Goal: Task Accomplishment & Management: Complete application form

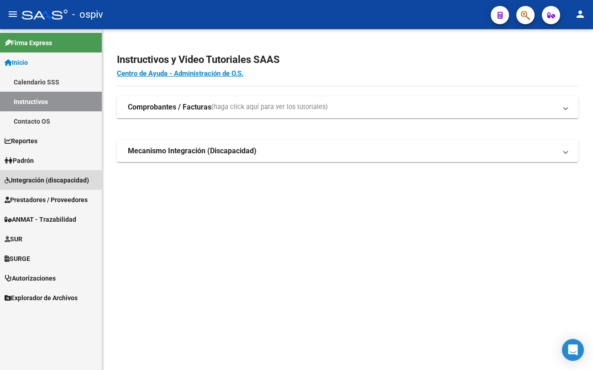
click at [34, 179] on span "Integración (discapacidad)" at bounding box center [47, 180] width 85 height 10
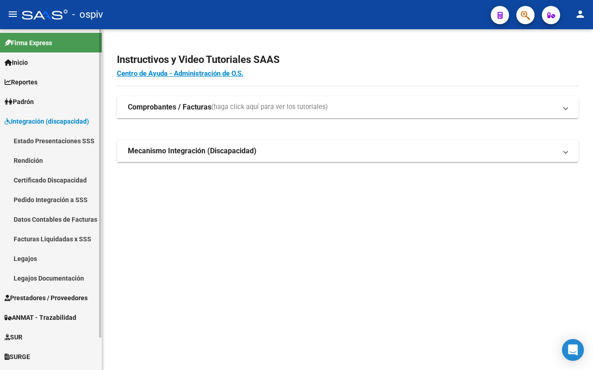
click at [47, 302] on span "Prestadores / Proveedores" at bounding box center [46, 298] width 83 height 10
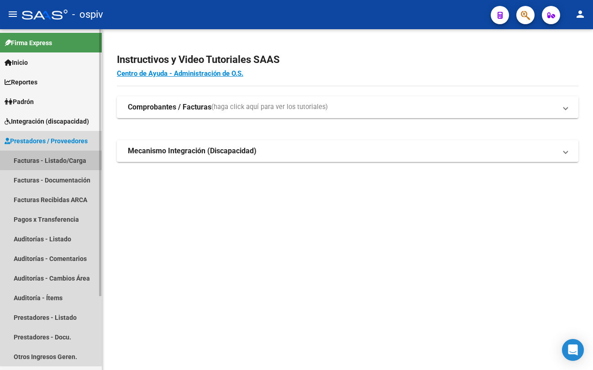
click at [51, 158] on link "Facturas - Listado/Carga" at bounding box center [51, 161] width 102 height 20
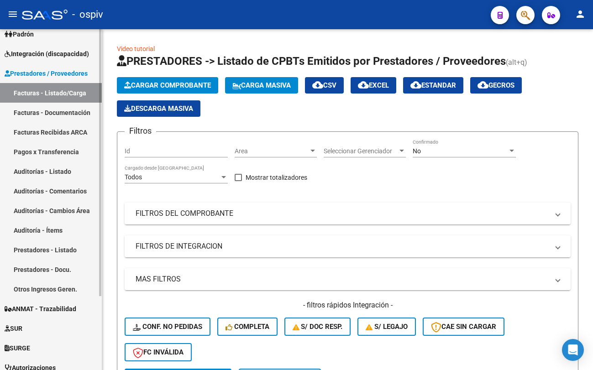
scroll to position [94, 0]
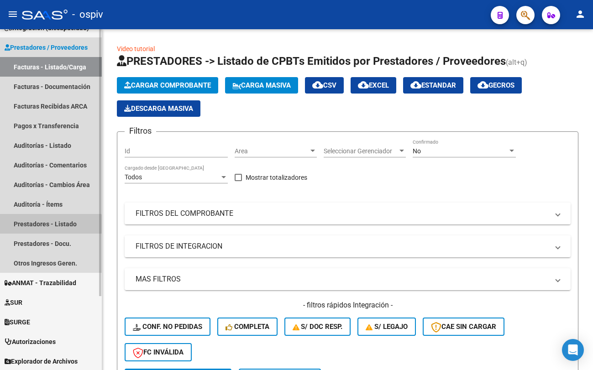
click at [48, 229] on link "Prestadores - Listado" at bounding box center [51, 224] width 102 height 20
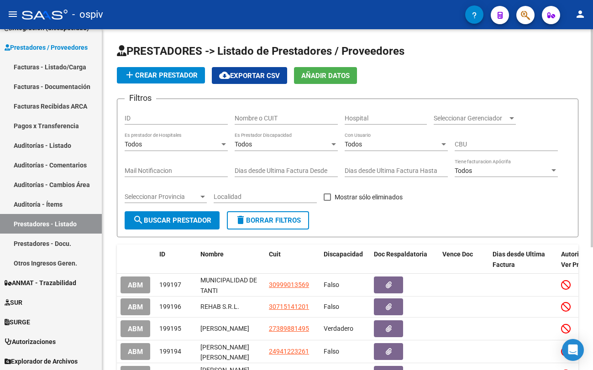
click at [175, 75] on span "add Crear Prestador" at bounding box center [161, 75] width 74 height 8
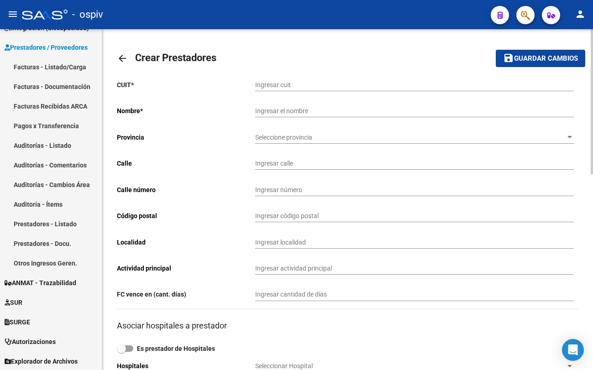
click at [347, 85] on input "Ingresar cuit" at bounding box center [414, 85] width 319 height 8
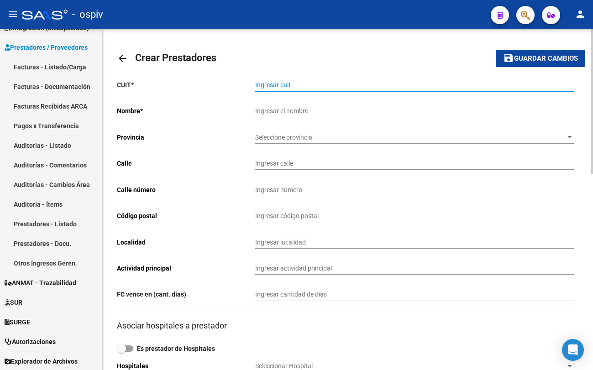
paste input "30-71222771-7"
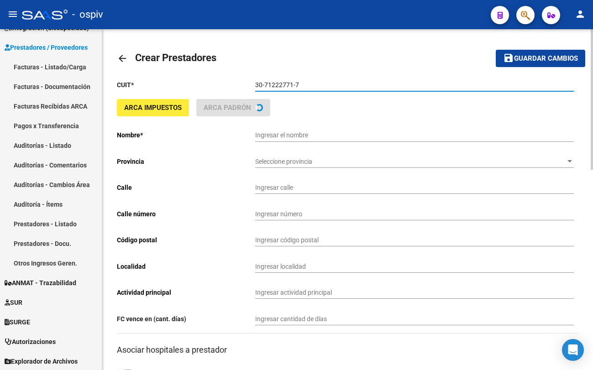
type input "30-71222771-7"
click at [496, 50] on button "save Guardar cambios" at bounding box center [541, 58] width 90 height 17
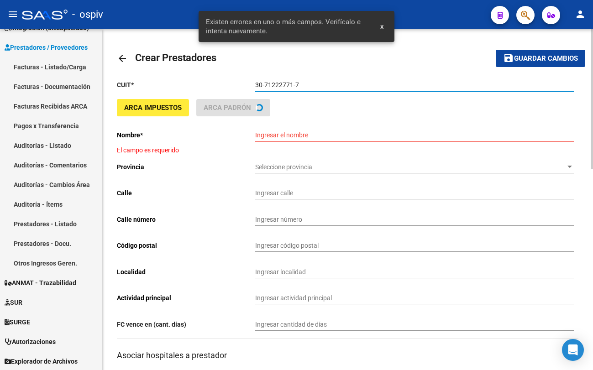
type input "[PERSON_NAME], [PERSON_NAME], [PERSON_NAME], [PERSON_NAME] Y [PERSON_NAME] [PER…"
type input "RECONQUISTA 1239"
type input "1239"
type input "1838"
type input "[PERSON_NAME]"
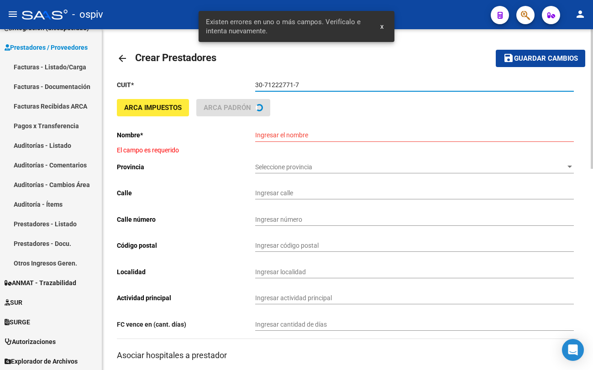
type input "854940"
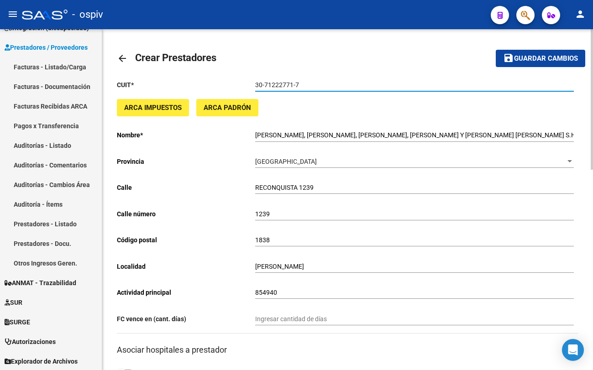
click at [397, 109] on div "ARCA Impuestos ARCA Padrón" at bounding box center [348, 111] width 462 height 24
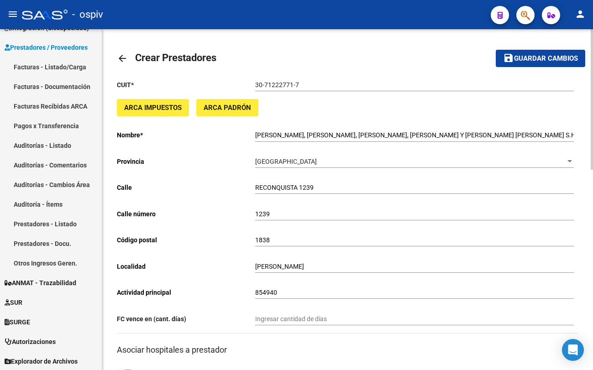
click at [547, 60] on span "Guardar cambios" at bounding box center [546, 59] width 64 height 8
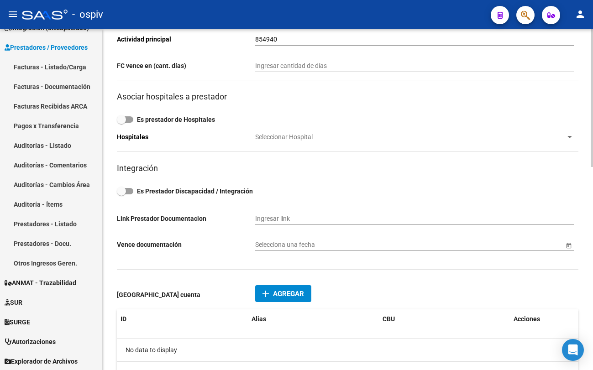
scroll to position [228, 0]
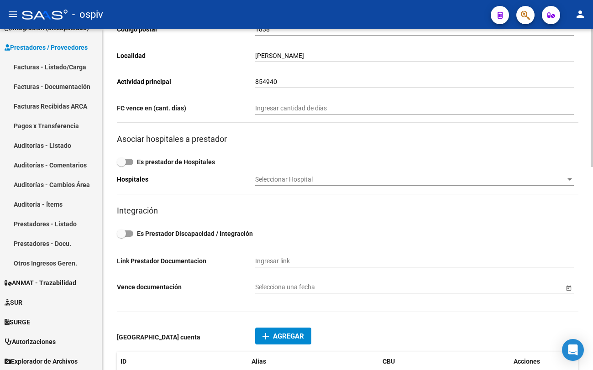
click at [125, 235] on span at bounding box center [121, 233] width 9 height 9
click at [122, 237] on input "Es Prestador Discapacidad / Integración" at bounding box center [121, 237] width 0 height 0
checkbox input "true"
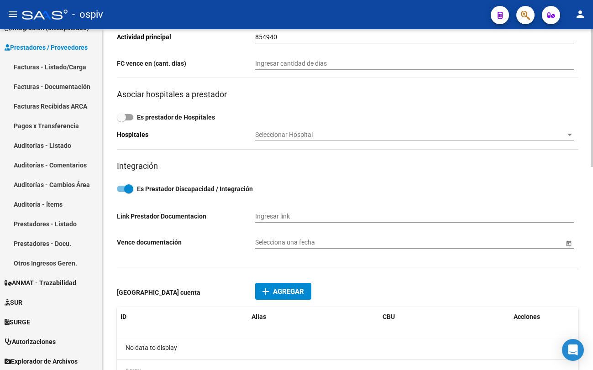
scroll to position [343, 0]
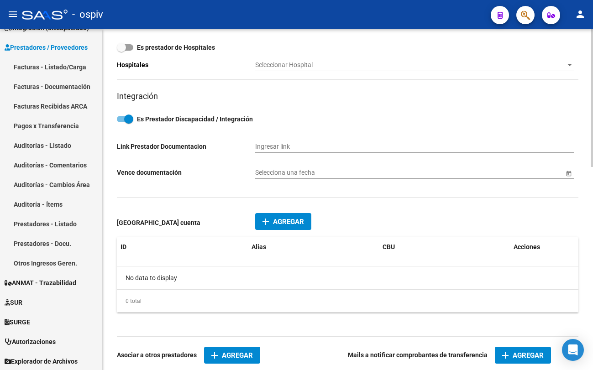
click at [282, 220] on span "Agregar" at bounding box center [288, 222] width 31 height 8
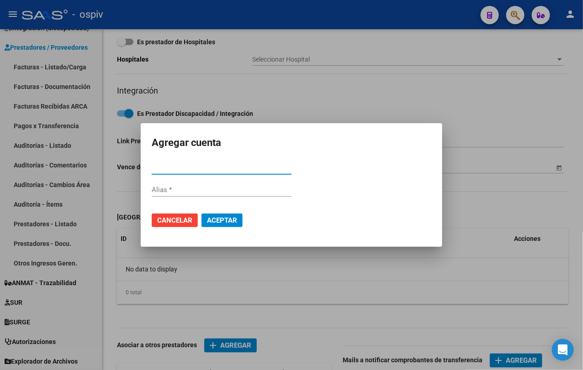
click at [214, 170] on input "CBU *" at bounding box center [222, 168] width 140 height 8
type input "0720180220000001348286"
click at [237, 222] on span "Aceptar" at bounding box center [222, 221] width 30 height 8
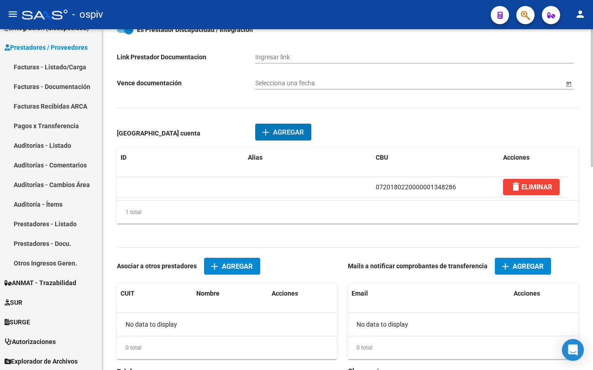
scroll to position [503, 0]
